Goal: Task Accomplishment & Management: Manage account settings

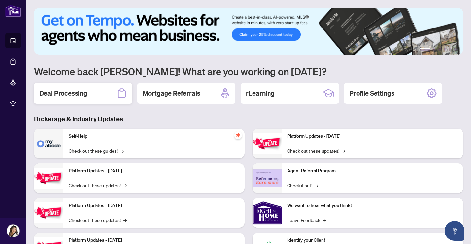
click at [88, 98] on div "Deal Processing" at bounding box center [83, 93] width 98 height 21
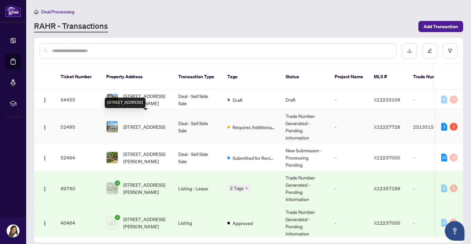
click at [141, 123] on span "[STREET_ADDRESS]" at bounding box center [144, 126] width 42 height 7
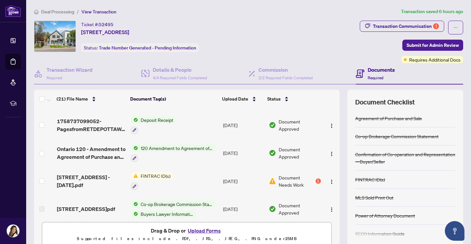
scroll to position [268, 0]
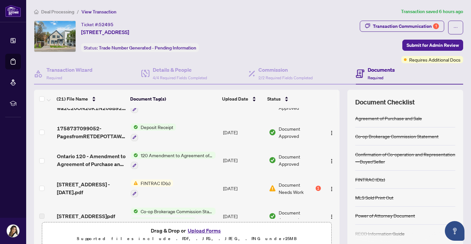
click at [159, 183] on span "FINTRAC ID(s)" at bounding box center [155, 182] width 35 height 7
click at [100, 187] on span "[STREET_ADDRESS] - [DATE].pdf" at bounding box center [91, 188] width 69 height 16
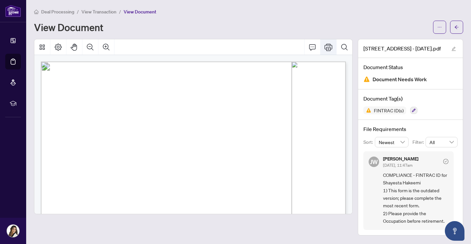
click at [329, 46] on icon "Print" at bounding box center [329, 47] width 8 height 8
click at [208, 135] on span "Leeda Tahiri / Right at Home Realty" at bounding box center [171, 137] width 74 height 4
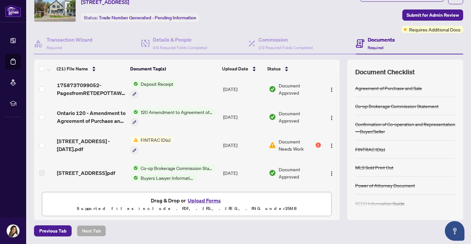
scroll to position [285, 0]
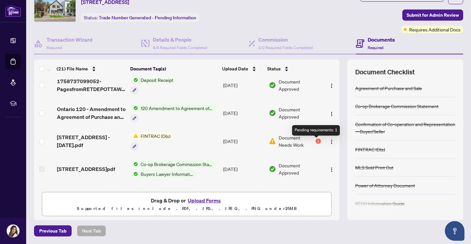
click at [316, 142] on div "1" at bounding box center [318, 140] width 5 height 5
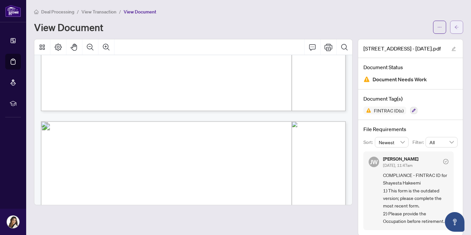
click at [458, 30] on span "button" at bounding box center [456, 27] width 5 height 10
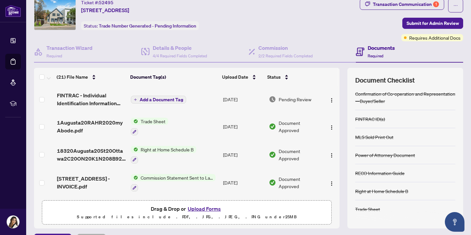
scroll to position [30, 0]
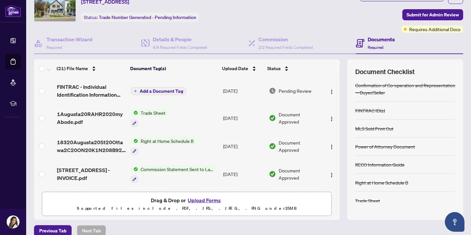
click at [372, 108] on div "FINTRAC ID(s)" at bounding box center [370, 110] width 30 height 7
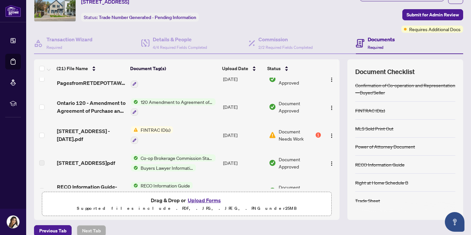
scroll to position [291, 0]
click at [136, 141] on button "button" at bounding box center [134, 140] width 7 height 7
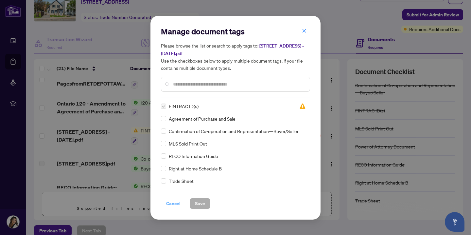
click at [173, 203] on span "Cancel" at bounding box center [173, 203] width 14 height 10
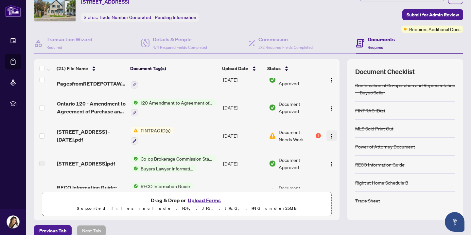
click at [329, 138] on img "button" at bounding box center [331, 135] width 5 height 5
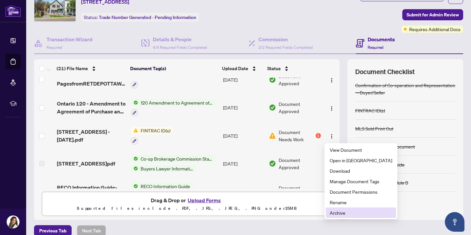
click at [343, 211] on span "Archive" at bounding box center [361, 212] width 62 height 7
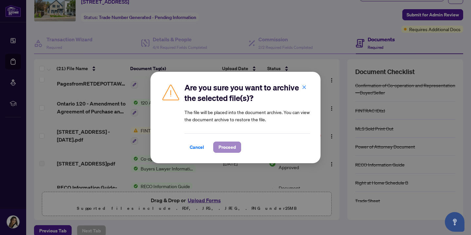
click at [228, 147] on span "Proceed" at bounding box center [227, 147] width 17 height 10
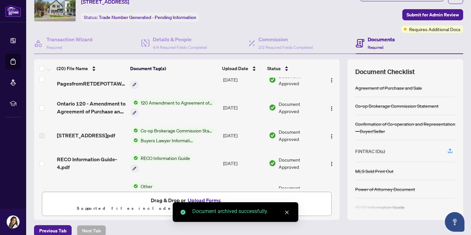
click at [204, 200] on button "Upload Forms" at bounding box center [204, 200] width 37 height 9
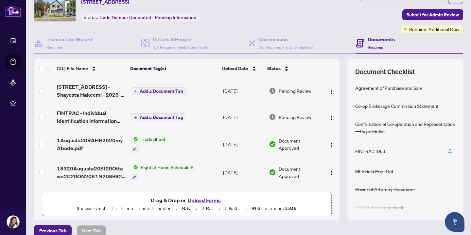
scroll to position [0, 0]
click at [330, 91] on img "button" at bounding box center [331, 91] width 5 height 5
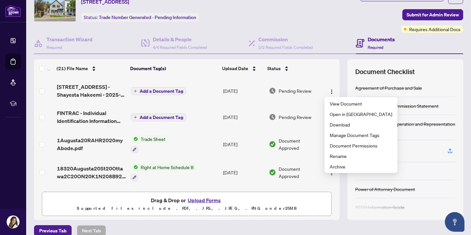
click at [159, 89] on span "Add a Document Tag" at bounding box center [162, 91] width 44 height 5
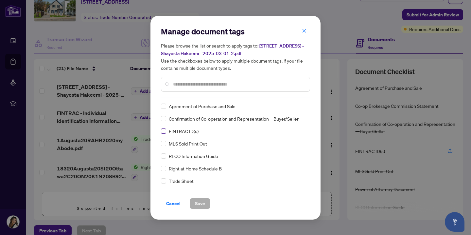
click at [165, 133] on label at bounding box center [163, 130] width 5 height 7
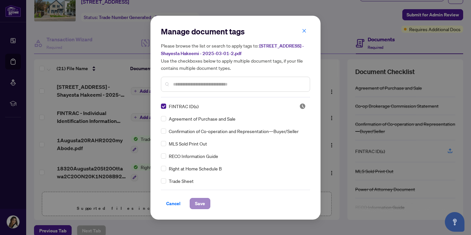
click at [200, 202] on span "Save" at bounding box center [200, 203] width 10 height 10
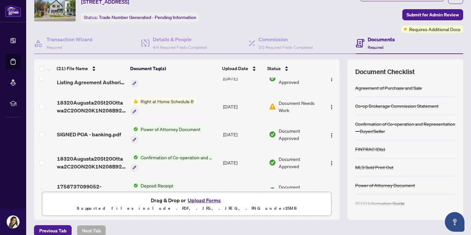
scroll to position [207, 0]
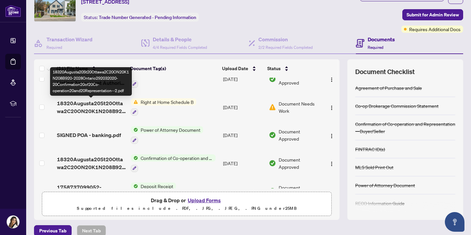
click at [91, 108] on span "18320Augusta20St20Ottawa2C20ON20K1N208B920-2028Ontario292032020-20Confirmation2…" at bounding box center [91, 107] width 69 height 16
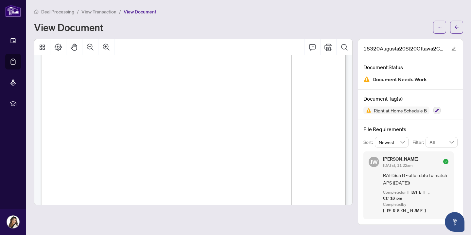
scroll to position [30, 0]
click at [459, 27] on icon "arrow-left" at bounding box center [456, 27] width 5 height 5
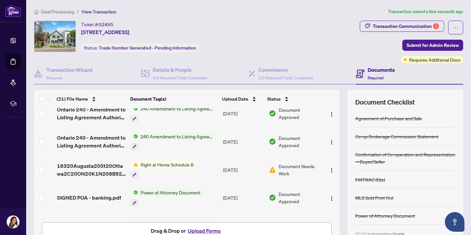
scroll to position [182, 0]
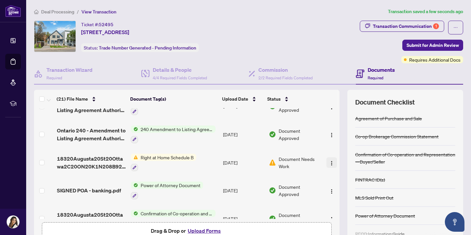
click at [329, 162] on img "button" at bounding box center [331, 162] width 5 height 5
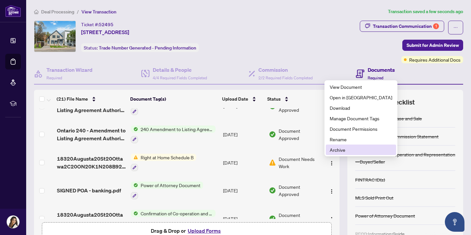
click at [335, 150] on span "Archive" at bounding box center [361, 149] width 62 height 7
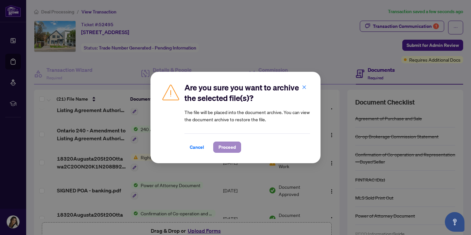
click at [223, 148] on span "Proceed" at bounding box center [227, 147] width 17 height 10
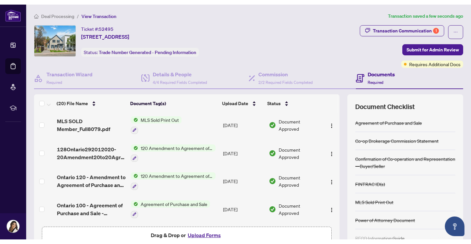
scroll to position [452, 0]
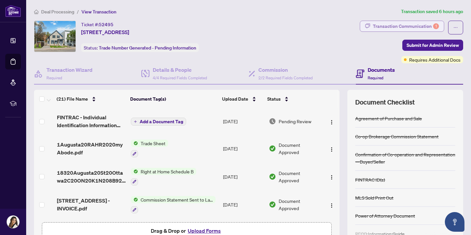
click at [404, 26] on div "Transaction Communication 1" at bounding box center [406, 26] width 66 height 10
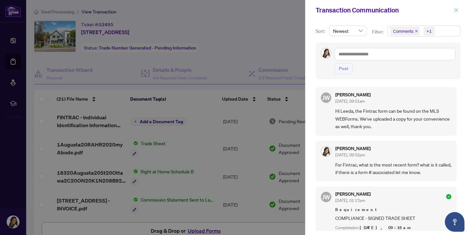
click at [456, 11] on icon "close" at bounding box center [457, 10] width 4 height 4
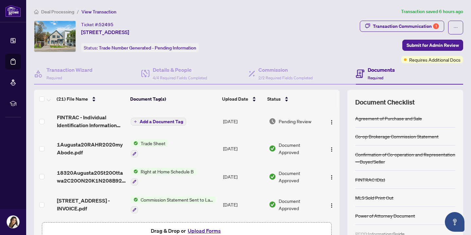
click at [94, 118] on span "FINTRAC - Individual Identification Information Record 1.pdf" at bounding box center [91, 121] width 69 height 16
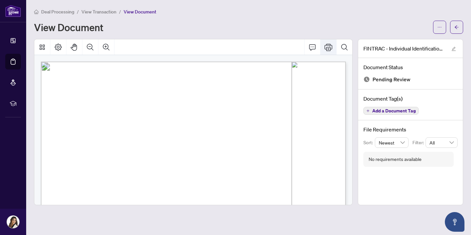
click at [330, 46] on icon "Print" at bounding box center [329, 47] width 8 height 8
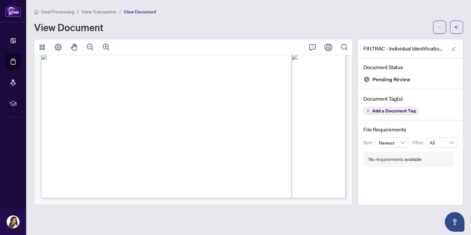
scroll to position [1449, 0]
